Goal: Task Accomplishment & Management: Use online tool/utility

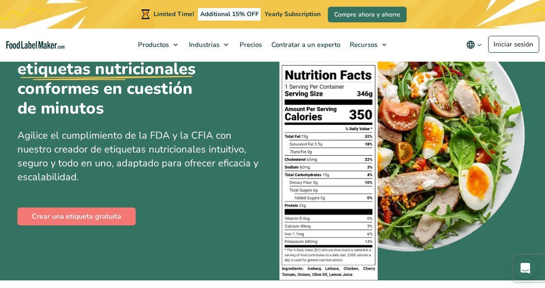
scroll to position [74, 0]
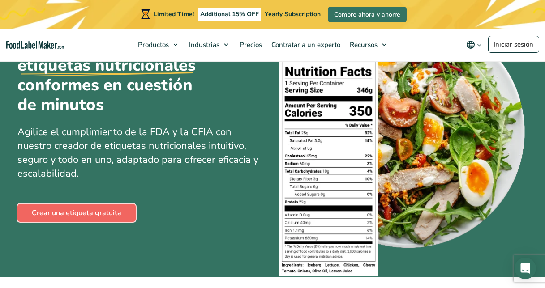
click at [103, 217] on link "Crear una etiqueta gratuita" at bounding box center [76, 213] width 118 height 18
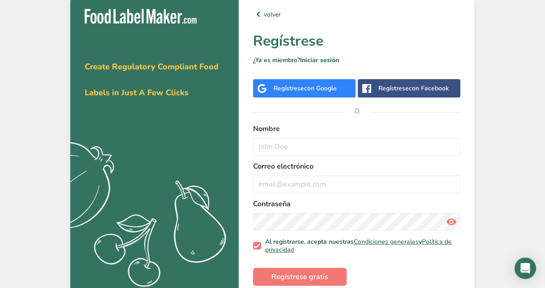
click at [317, 89] on span "con Google" at bounding box center [320, 88] width 33 height 9
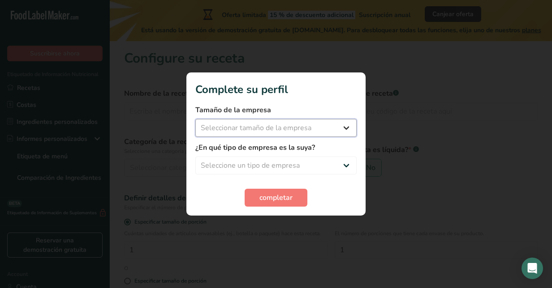
click at [331, 132] on select "Seleccionar tamaño de la empresa Menos de 10 empleados De 10 a 50 empleados De …" at bounding box center [275, 128] width 161 height 18
select select "1"
click at [195, 119] on select "Seleccionar tamaño de la empresa Menos de 10 empleados De 10 a 50 empleados De …" at bounding box center [275, 128] width 161 height 18
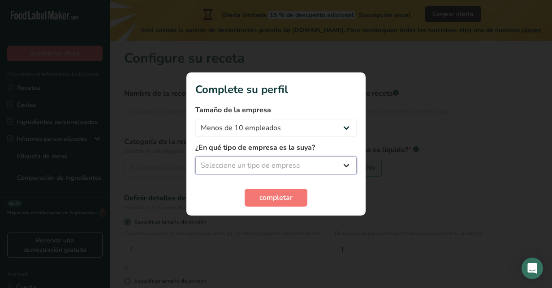
click at [293, 158] on select "Seleccione un tipo de empresa Fabricante de alimentos envasados Restaurante y c…" at bounding box center [275, 166] width 161 height 18
select select "1"
click at [195, 157] on select "Seleccione un tipo de empresa Fabricante de alimentos envasados Restaurante y c…" at bounding box center [275, 166] width 161 height 18
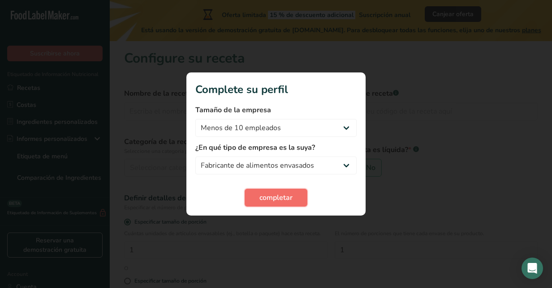
click at [280, 202] on span "completar" at bounding box center [275, 198] width 33 height 11
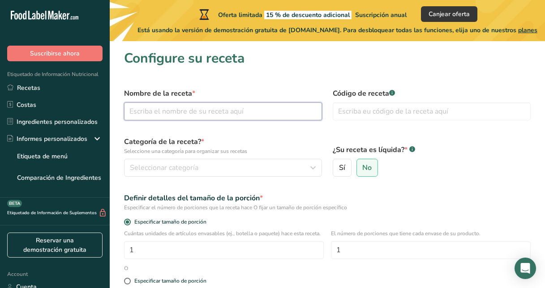
click at [156, 112] on input "text" at bounding box center [223, 112] width 198 height 18
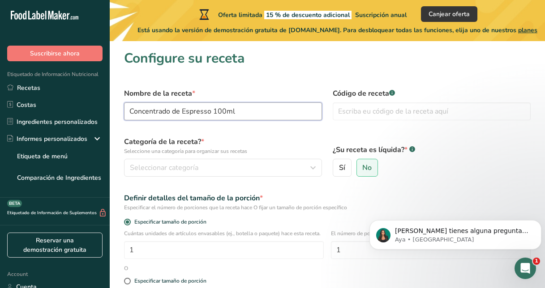
type input "Concentrado de Espresso 100ml"
type input "C"
type input "CE1"
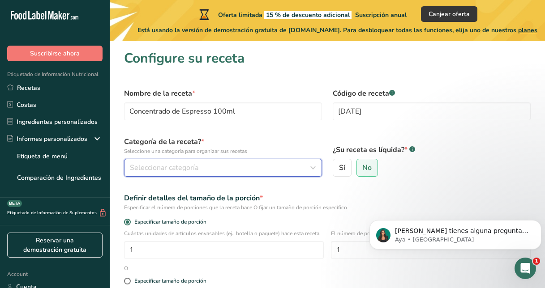
click at [166, 176] on button "Seleccionar categoría" at bounding box center [223, 168] width 198 height 18
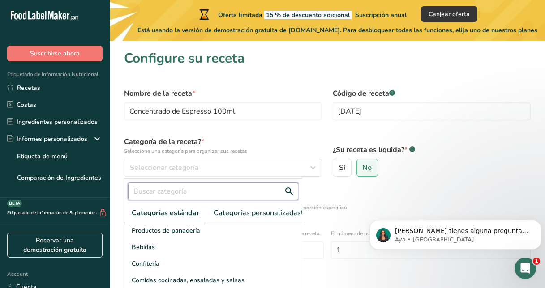
click at [172, 189] on input "text" at bounding box center [213, 192] width 170 height 18
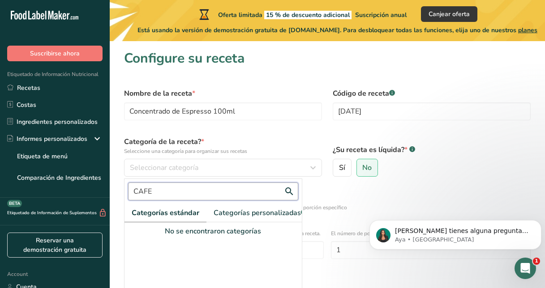
scroll to position [38, 0]
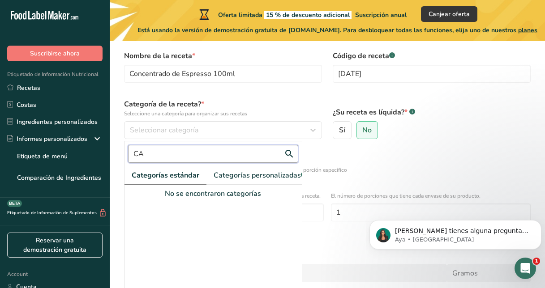
type input "C"
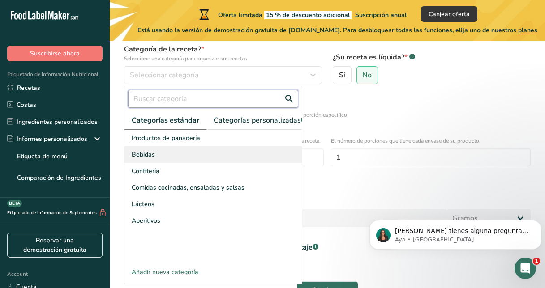
scroll to position [97, 0]
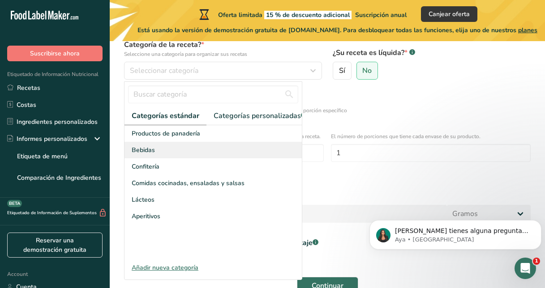
click at [168, 159] on div "Bebidas" at bounding box center [213, 150] width 177 height 17
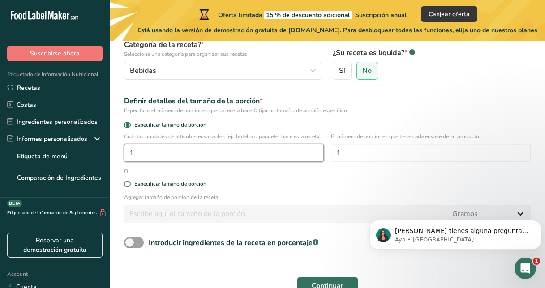
click at [190, 162] on input "1" at bounding box center [224, 153] width 200 height 18
click at [203, 185] on div "Especificar tamaño de porción" at bounding box center [327, 185] width 417 height 18
click at [197, 188] on div "Especificar tamaño de porción" at bounding box center [170, 184] width 72 height 7
click at [130, 187] on input "Especificar tamaño de porción" at bounding box center [127, 184] width 6 height 6
radio input "true"
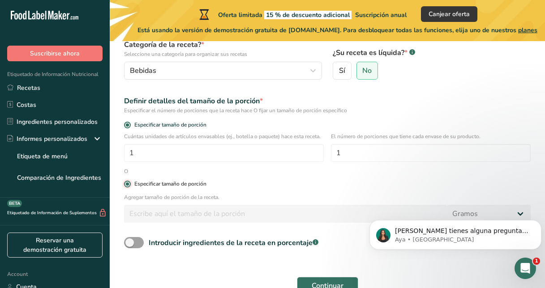
radio input "false"
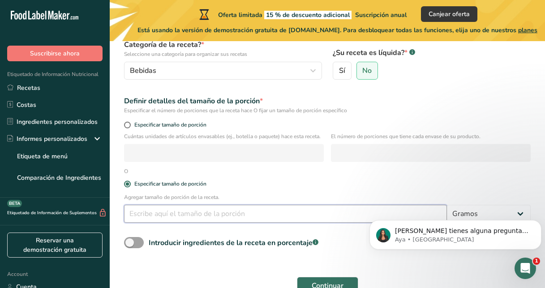
click at [198, 223] on input "number" at bounding box center [285, 214] width 323 height 18
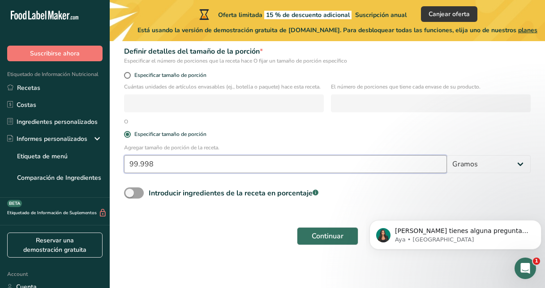
scroll to position [155, 0]
type input "99.998"
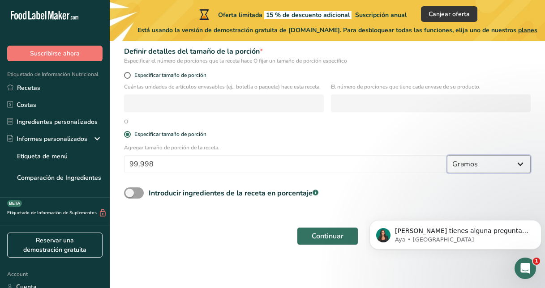
click at [481, 164] on select "Gramos kg mg mcg libras onza litro mL onza líquida cucharada cucharadita taza C…" at bounding box center [489, 164] width 84 height 18
select select "17"
click at [447, 155] on select "Gramos kg mg mcg libras onza litro mL onza líquida cucharada cucharadita taza C…" at bounding box center [489, 164] width 84 height 18
select select "22"
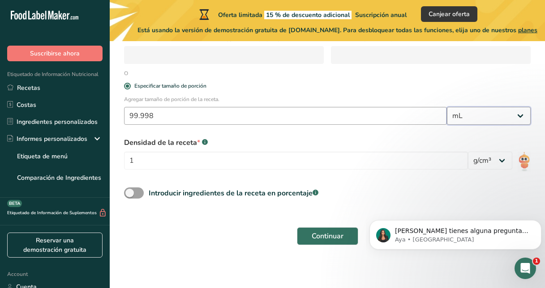
scroll to position [203, 0]
click at [210, 117] on input "99.998" at bounding box center [285, 116] width 323 height 18
type input "9"
type input "100"
click at [205, 247] on div "Continuar" at bounding box center [327, 236] width 417 height 29
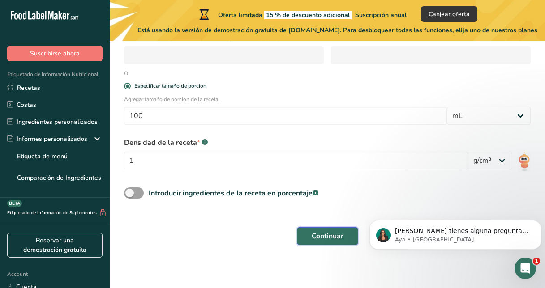
click at [323, 232] on span "Continuar" at bounding box center [328, 236] width 32 height 11
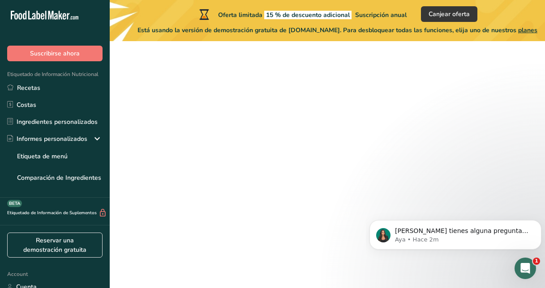
scroll to position [155, 0]
